Goal: Check status: Check status

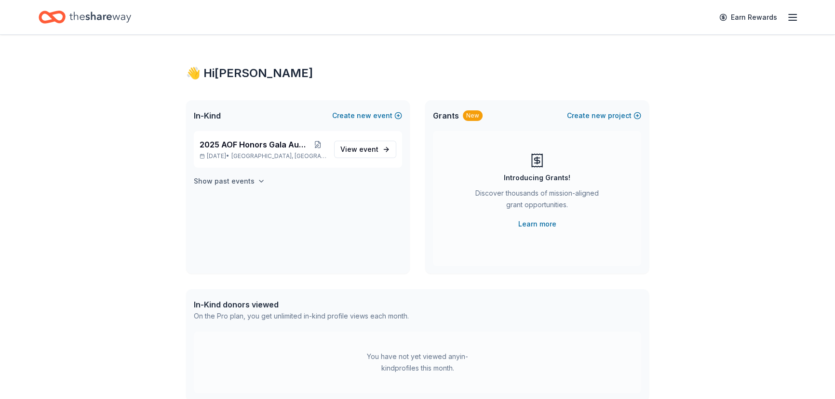
click at [257, 179] on icon "button" at bounding box center [261, 181] width 8 height 8
click at [359, 205] on span "event" at bounding box center [368, 209] width 19 height 8
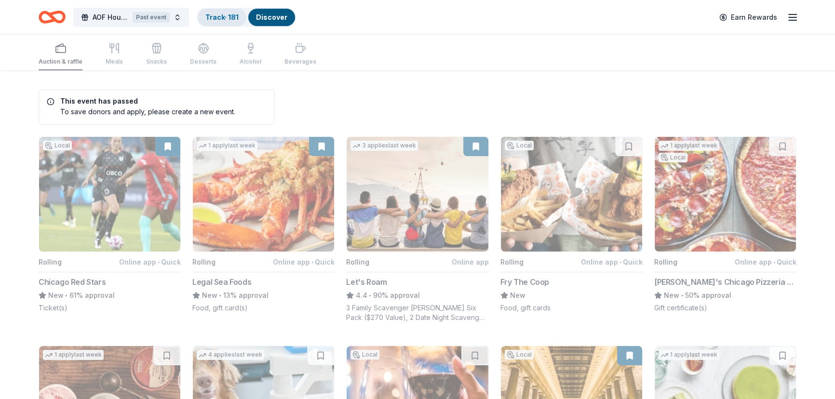
click at [226, 14] on link "Track · 181" at bounding box center [221, 17] width 33 height 8
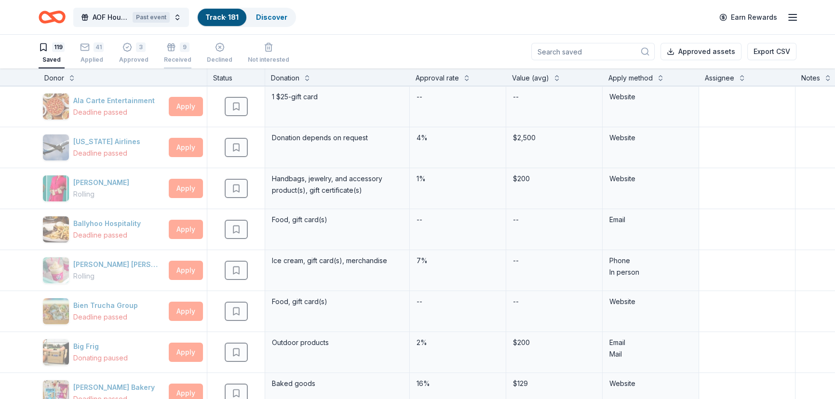
click at [183, 53] on div "9 Received" at bounding box center [177, 52] width 27 height 21
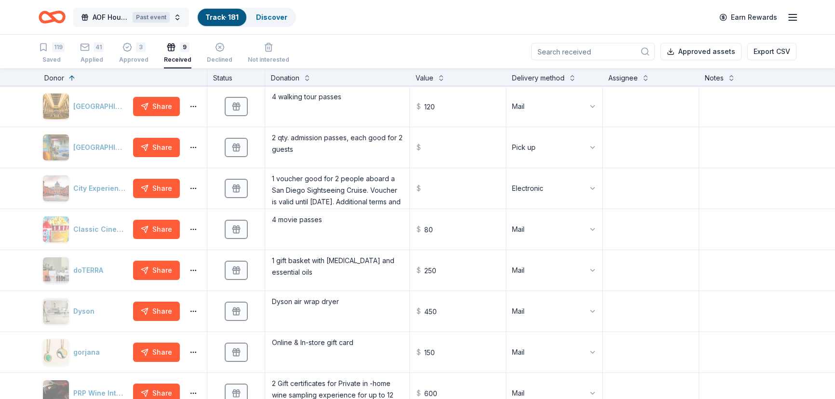
click at [177, 14] on button "AOF House of Delegates Auction Past event" at bounding box center [131, 17] width 116 height 19
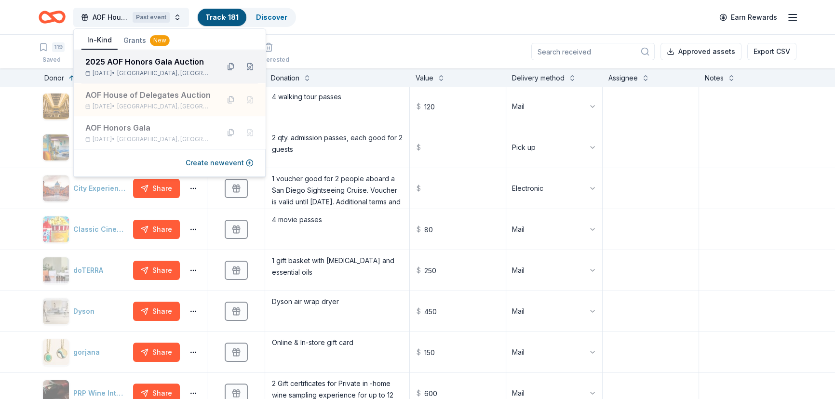
click at [152, 64] on div "2025 AOF Honors Gala Auction" at bounding box center [148, 62] width 126 height 12
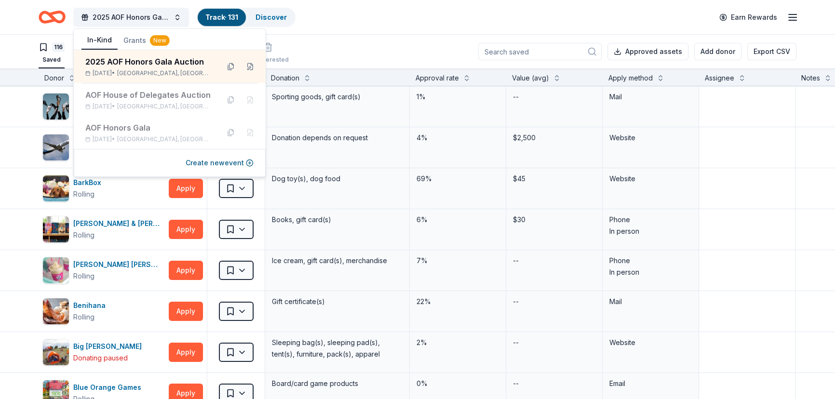
click at [343, 49] on div "116 Saved 11 Applied Approved 4 Received Declined Not interested Approved asset…" at bounding box center [418, 52] width 758 height 34
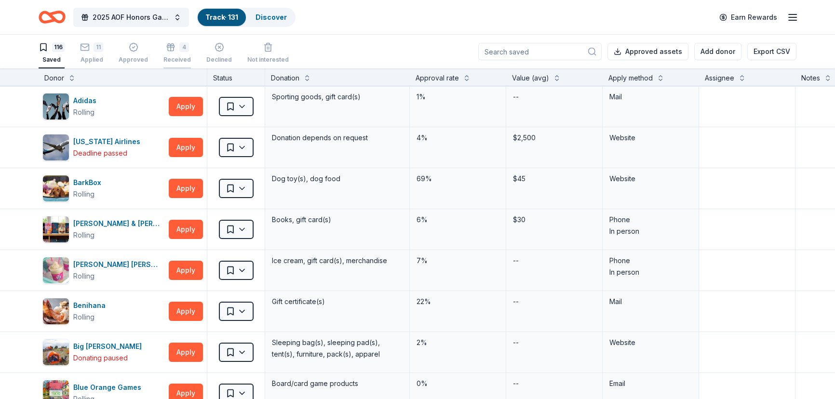
click at [177, 53] on div "4 Received" at bounding box center [176, 52] width 27 height 21
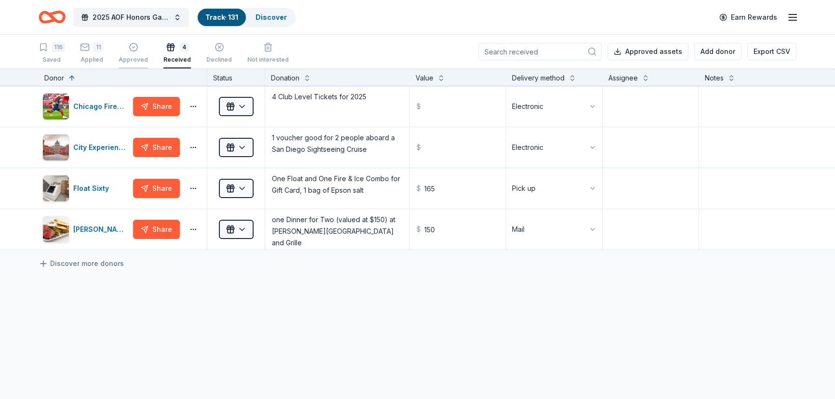
click at [136, 51] on icon "button" at bounding box center [134, 47] width 10 height 10
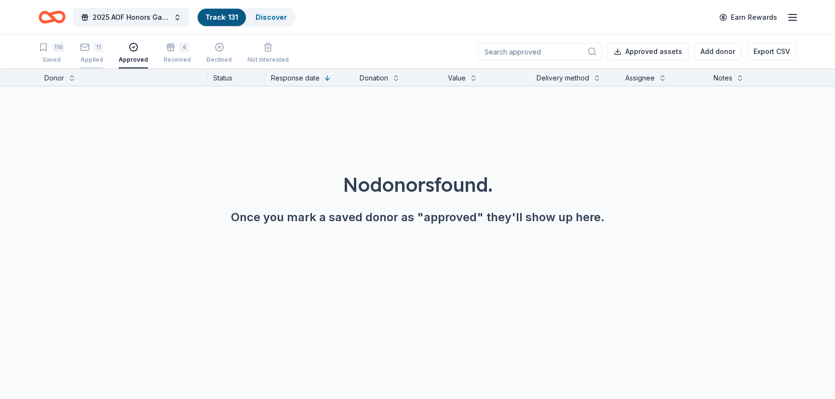
click at [89, 60] on div "Applied" at bounding box center [91, 60] width 23 height 8
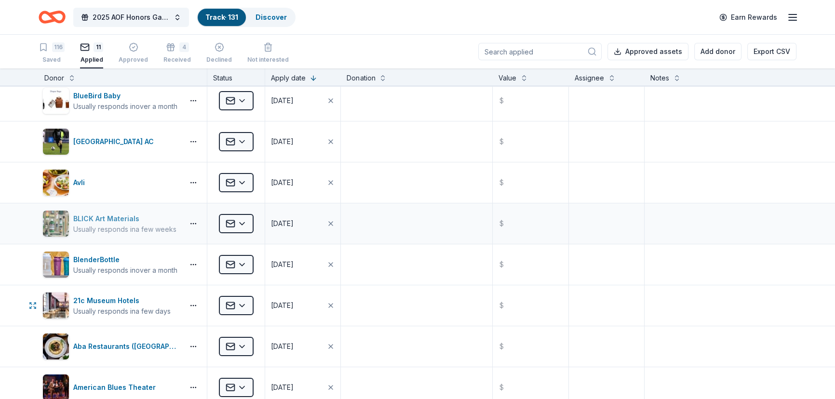
scroll to position [87, 0]
click at [178, 18] on button "2025 AOF Honors Gala Auction" at bounding box center [131, 17] width 116 height 19
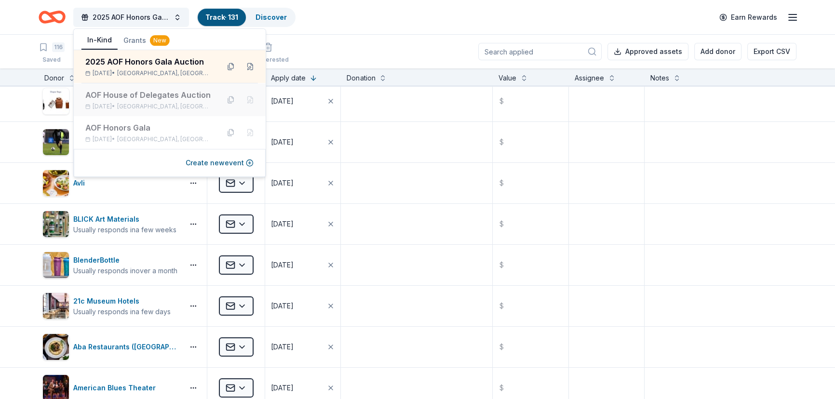
click at [141, 99] on div "AOF House of Delegates Auction" at bounding box center [148, 95] width 126 height 12
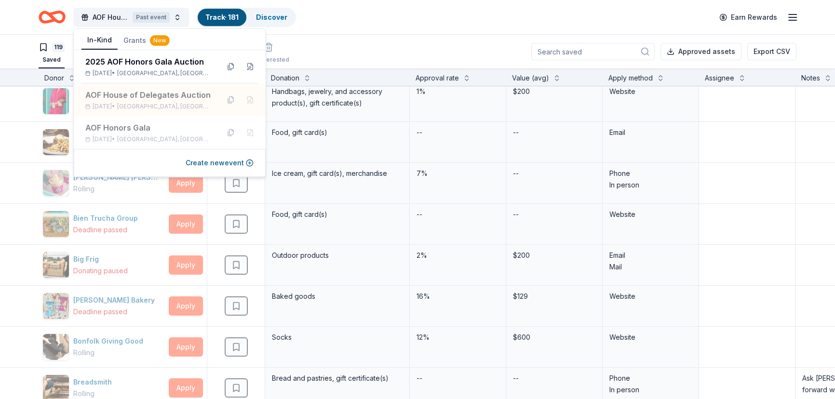
click at [339, 42] on div "119 Saved 41 Applied 3 Approved 9 Received Declined Not interested Approved ass…" at bounding box center [418, 52] width 758 height 34
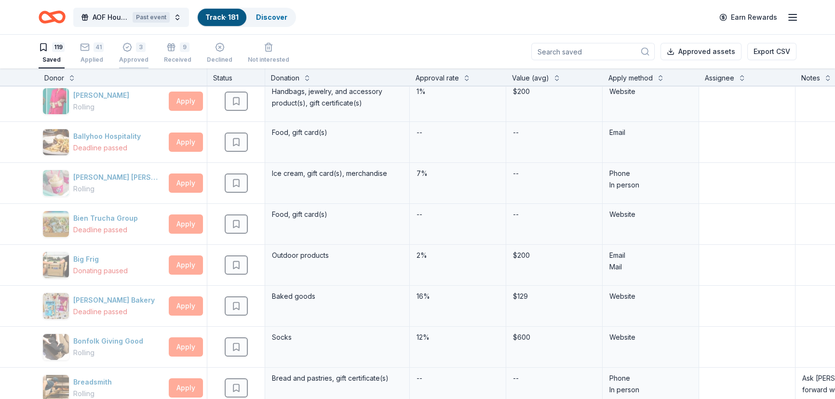
click at [133, 56] on div "Approved" at bounding box center [133, 60] width 29 height 8
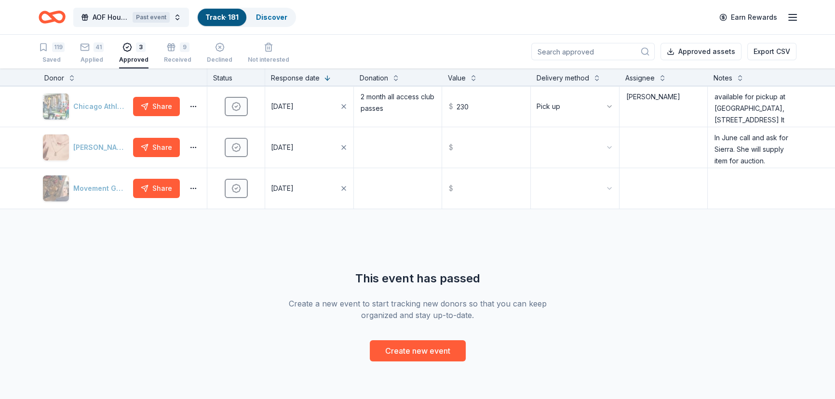
click at [588, 330] on div "Chicago Athletic Clubs Share Approved [DATE] 2 month all access club passes $ 2…" at bounding box center [417, 223] width 835 height 275
click at [194, 146] on button "button" at bounding box center [193, 148] width 19 height 8
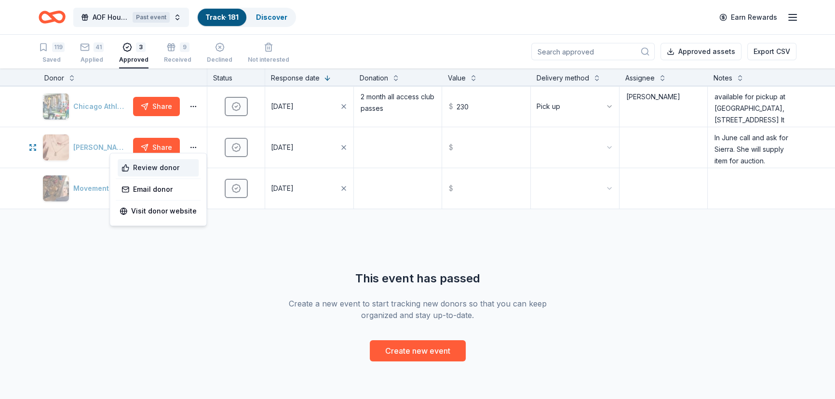
click at [179, 167] on div "Review donor" at bounding box center [158, 167] width 81 height 17
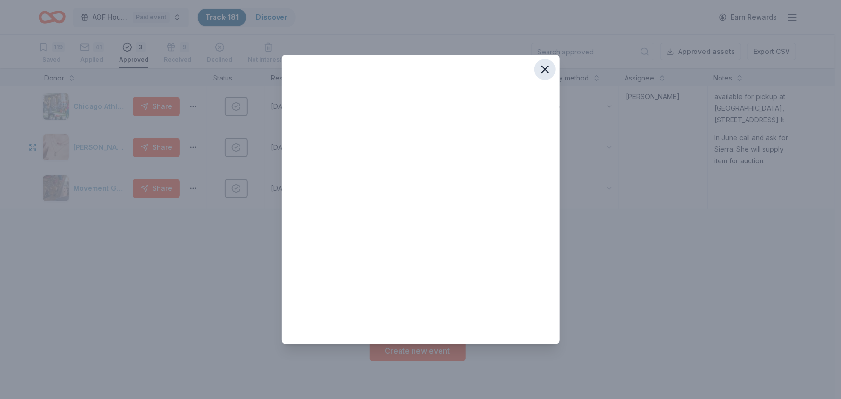
click at [544, 74] on icon "button" at bounding box center [544, 69] width 13 height 13
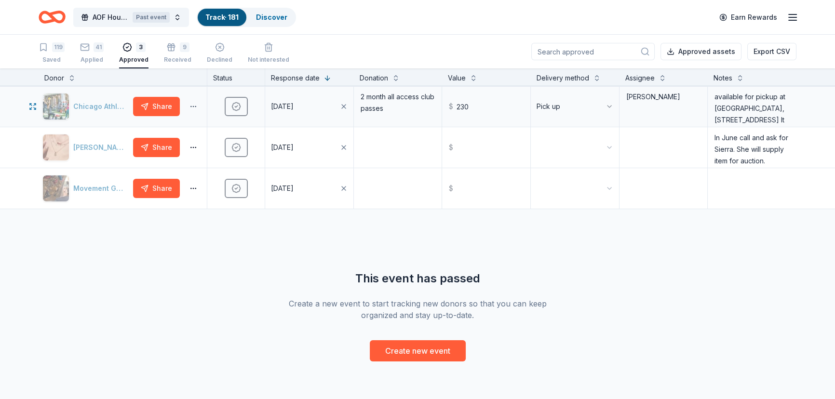
click at [198, 106] on button "button" at bounding box center [193, 107] width 19 height 8
